Goal: Download file/media

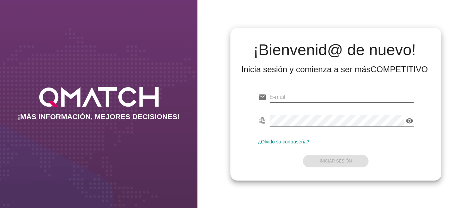
click at [288, 98] on input "email" at bounding box center [341, 97] width 144 height 11
type input "[PERSON_NAME][EMAIL_ADDRESS][DOMAIN_NAME]"
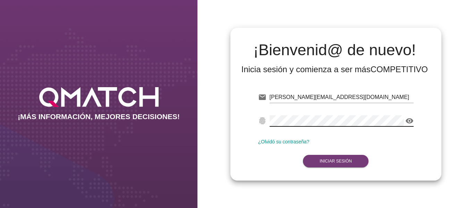
click at [332, 159] on strong "Iniciar Sesión" at bounding box center [335, 160] width 32 height 5
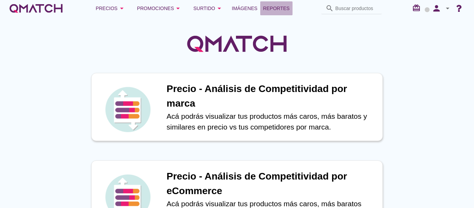
click at [270, 7] on span "Reportes" at bounding box center [276, 8] width 27 height 8
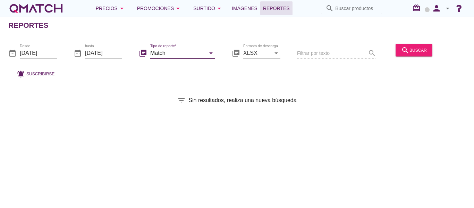
click at [170, 51] on input "Match" at bounding box center [177, 52] width 55 height 11
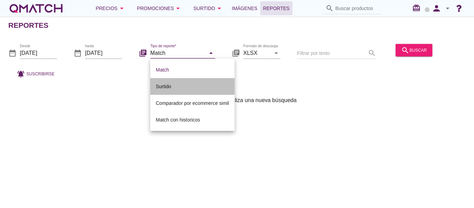
click at [176, 84] on div "Surtido" at bounding box center [192, 86] width 73 height 8
type input "Surtido"
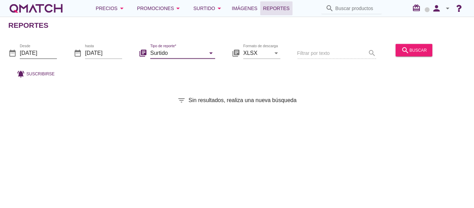
click at [43, 51] on input "[DATE]" at bounding box center [38, 52] width 37 height 11
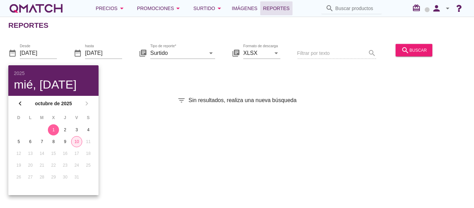
click at [74, 141] on div "10" at bounding box center [76, 141] width 10 height 6
type input "[DATE]"
drag, startPoint x: 411, startPoint y: 51, endPoint x: 406, endPoint y: 68, distance: 18.4
click at [406, 68] on div "date_range Desde [DATE] date_range hasta [DATE] library_books Tipo de reporte* …" at bounding box center [237, 59] width 474 height 46
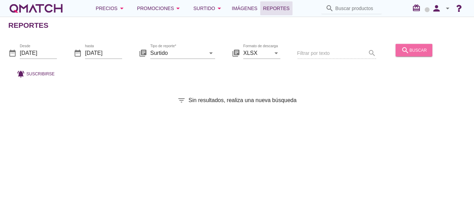
click at [414, 44] on button "search buscar" at bounding box center [413, 50] width 37 height 12
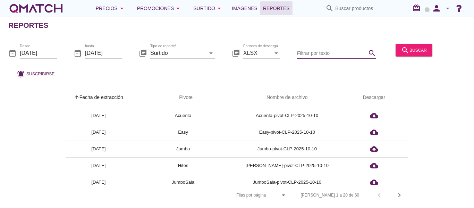
click at [328, 54] on input "Filtrar por texto" at bounding box center [331, 52] width 69 height 11
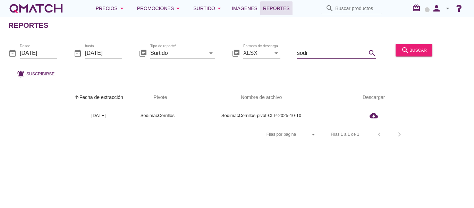
type input "sodi"
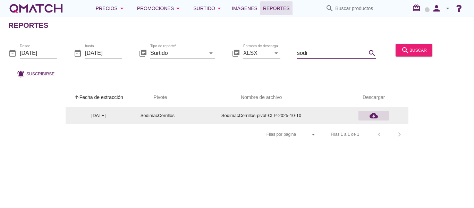
click at [374, 115] on icon "cloud_download" at bounding box center [373, 115] width 8 height 8
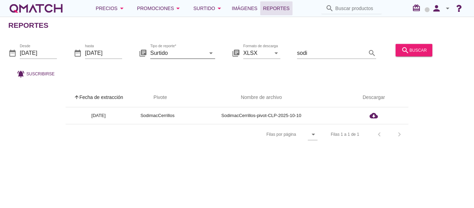
click at [207, 55] on icon "arrow_drop_down" at bounding box center [211, 53] width 8 height 8
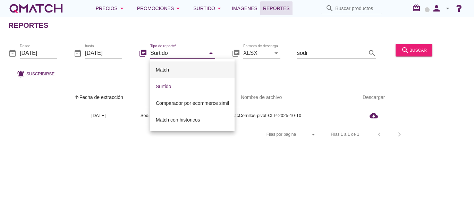
click at [187, 68] on div "Match" at bounding box center [192, 70] width 73 height 8
type input "Match"
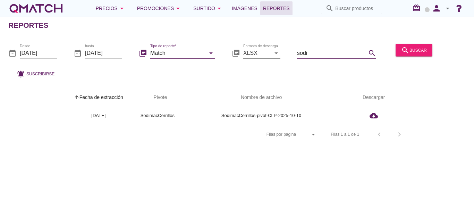
drag, startPoint x: 313, startPoint y: 53, endPoint x: 273, endPoint y: 53, distance: 39.5
click at [273, 53] on div "date_range Desde [DATE] date_range hasta [DATE] library_books Tipo de reporte* …" at bounding box center [237, 59] width 474 height 46
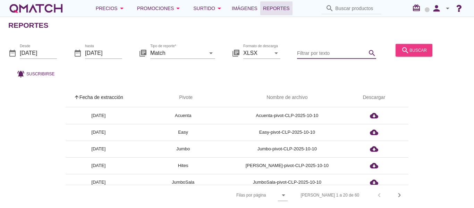
click at [412, 47] on div "search buscar" at bounding box center [414, 50] width 26 height 8
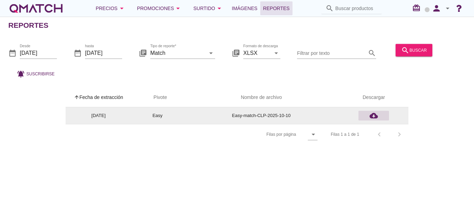
click at [374, 115] on icon "cloud_download" at bounding box center [373, 115] width 8 height 8
